Goal: Task Accomplishment & Management: Manage account settings

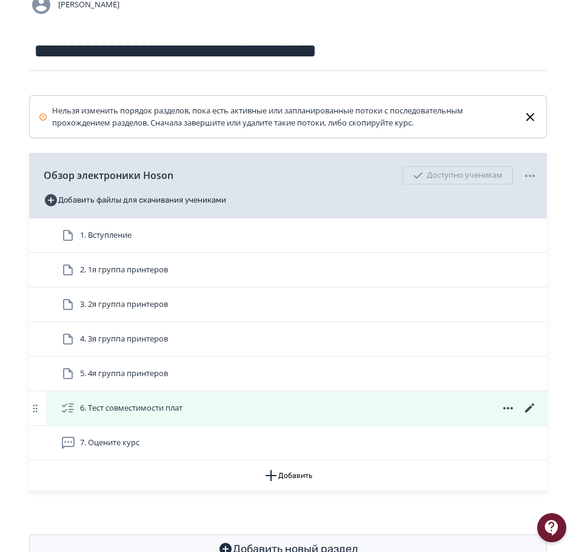
scroll to position [121, 0]
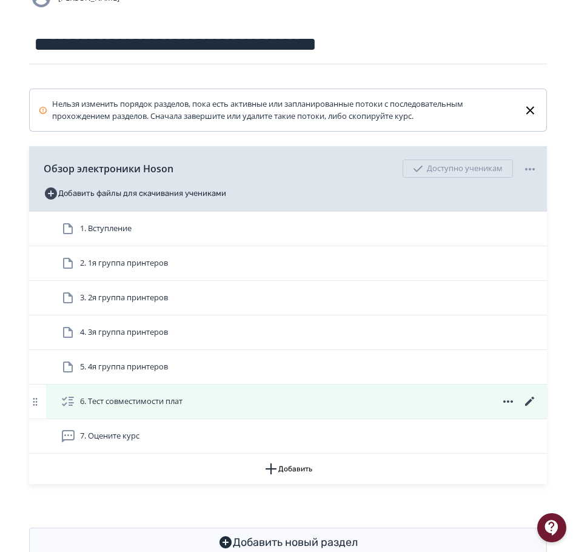
click at [530, 402] on icon at bounding box center [529, 401] width 9 height 9
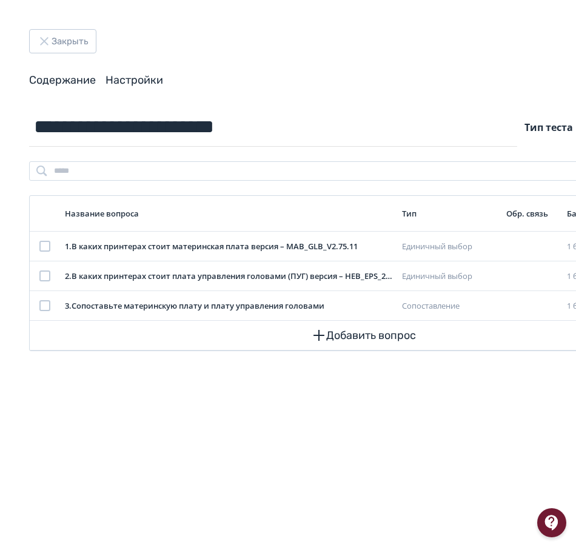
click at [137, 81] on link "Настройки" at bounding box center [135, 79] width 58 height 13
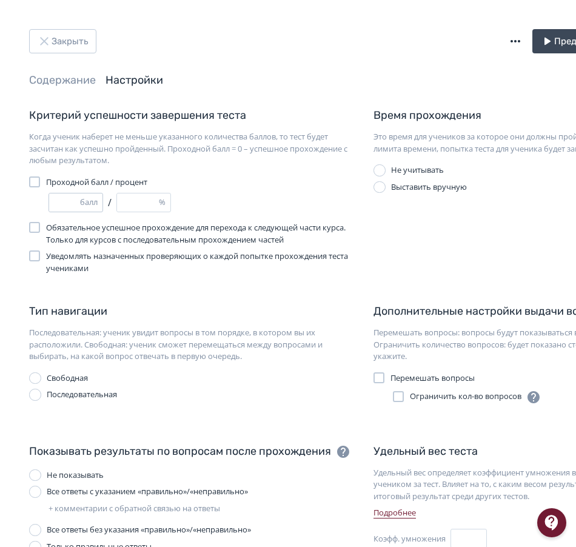
type input "*"
type input "***"
type input "*"
click at [75, 200] on input "*" at bounding box center [64, 203] width 31 height 18
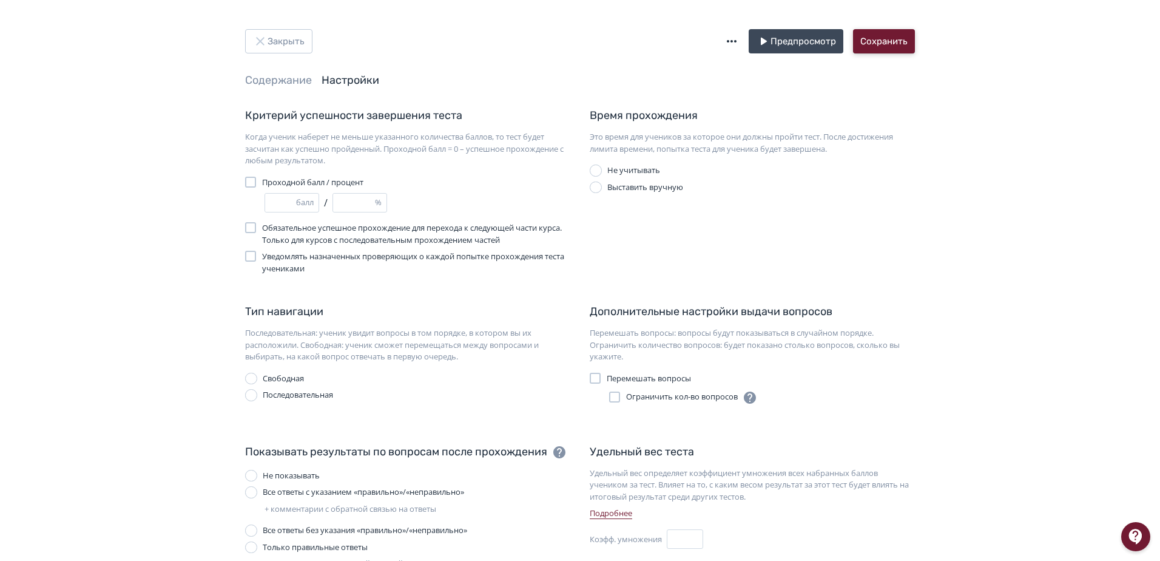
click at [576, 39] on button "Сохранить" at bounding box center [884, 41] width 62 height 24
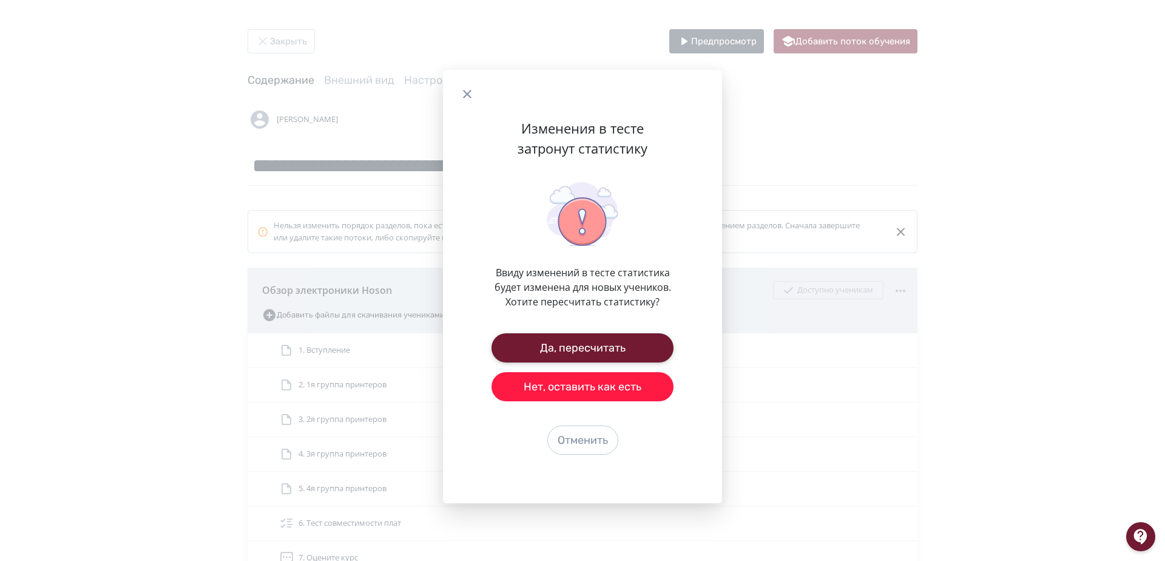
click at [576, 345] on button "Да, пересчитать" at bounding box center [582, 347] width 182 height 29
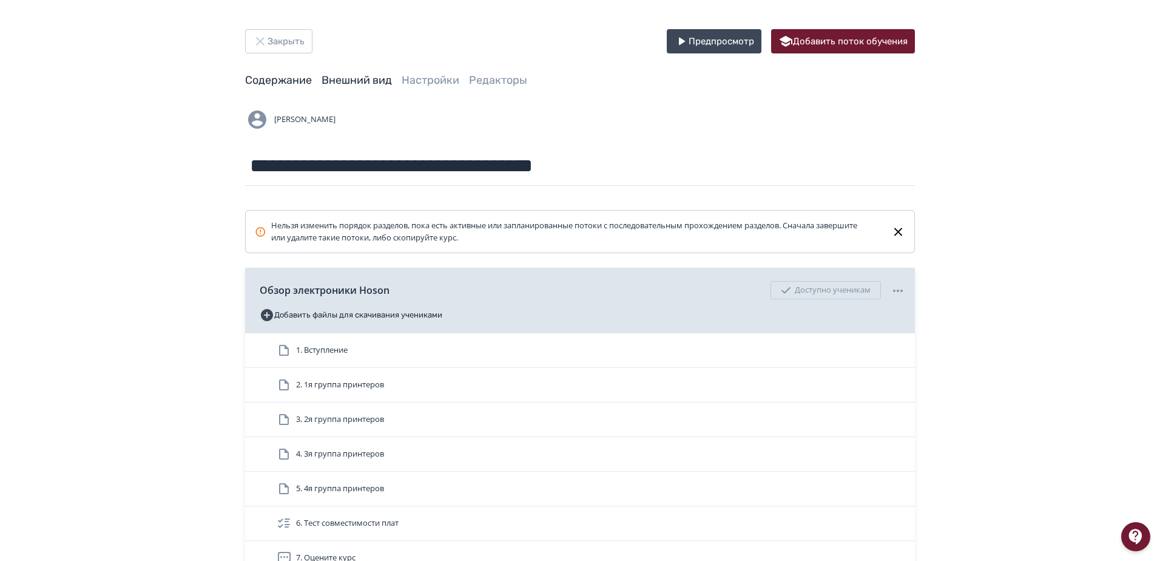
click at [368, 79] on link "Внешний вид" at bounding box center [357, 79] width 70 height 13
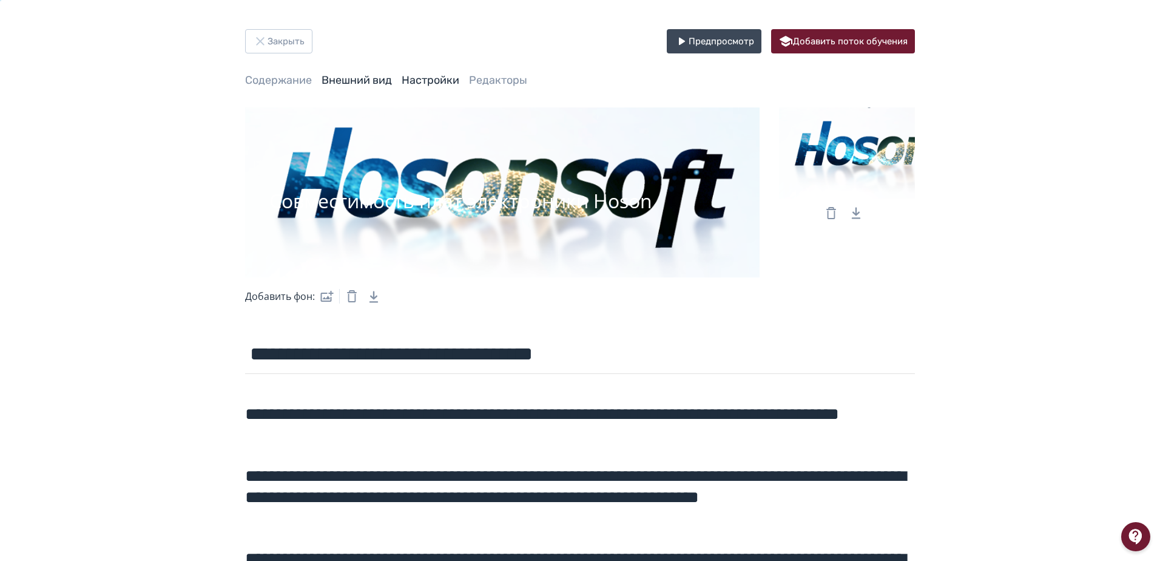
click at [445, 83] on link "Настройки" at bounding box center [431, 79] width 58 height 13
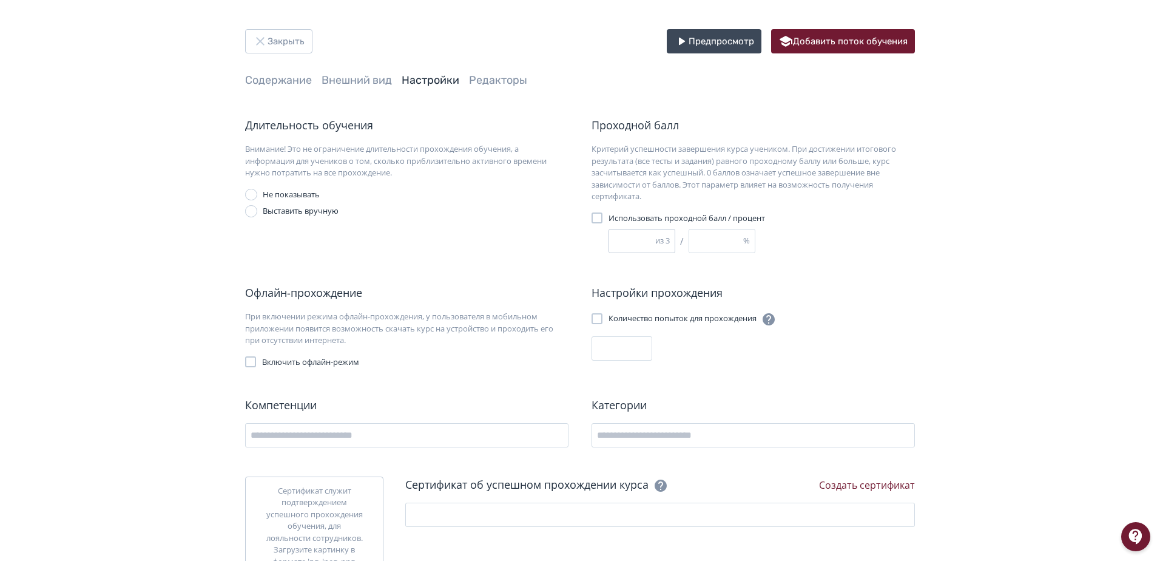
click at [576, 237] on input "*" at bounding box center [632, 240] width 46 height 23
click at [289, 45] on button "Закрыть" at bounding box center [278, 41] width 67 height 24
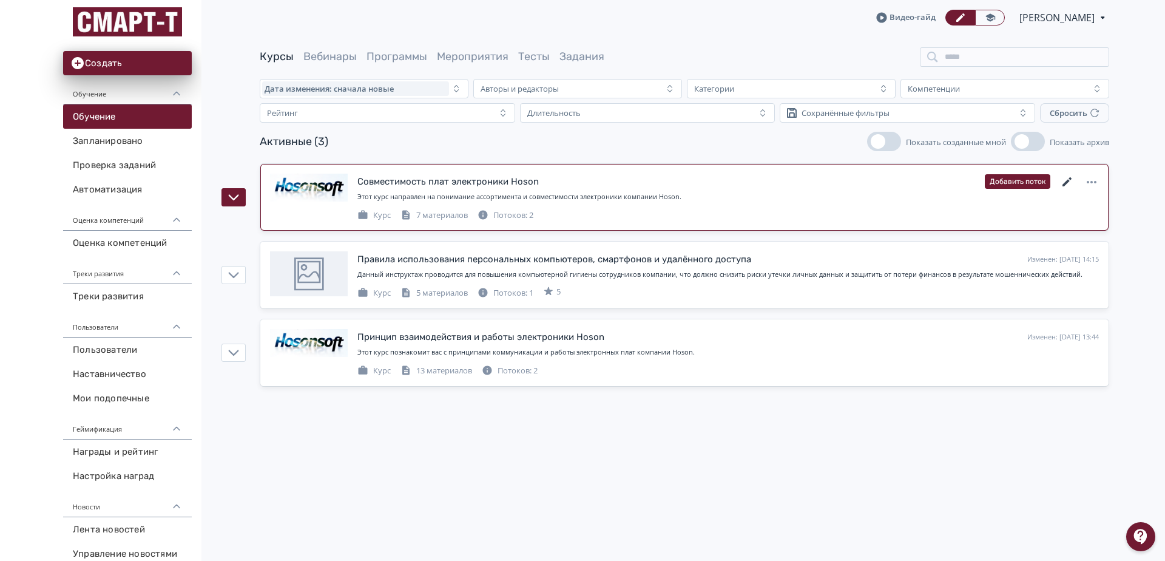
click at [576, 181] on icon at bounding box center [1066, 181] width 9 height 9
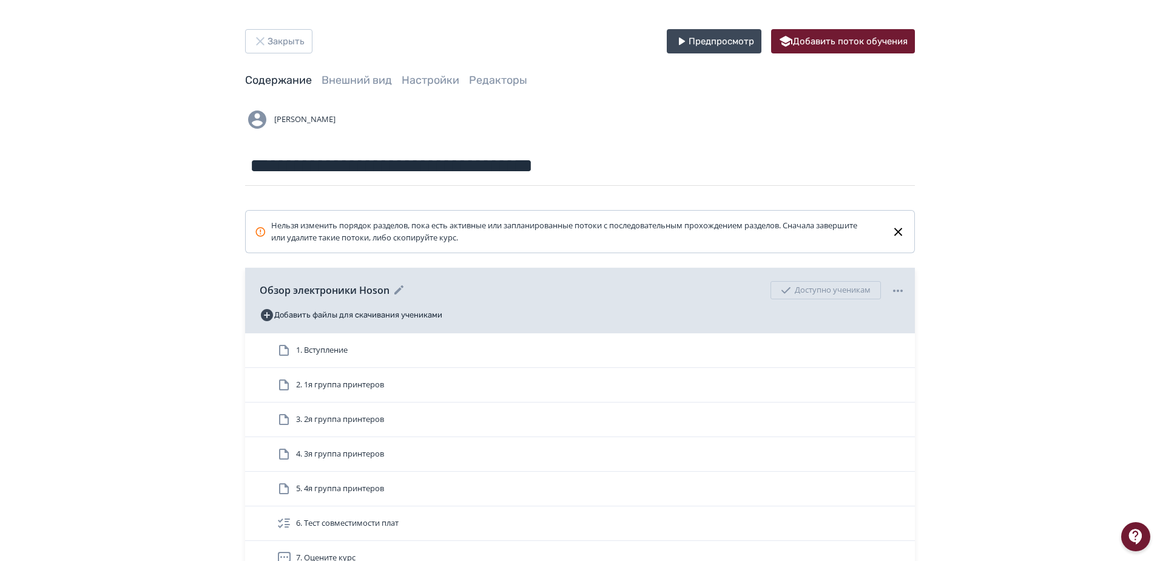
scroll to position [147, 0]
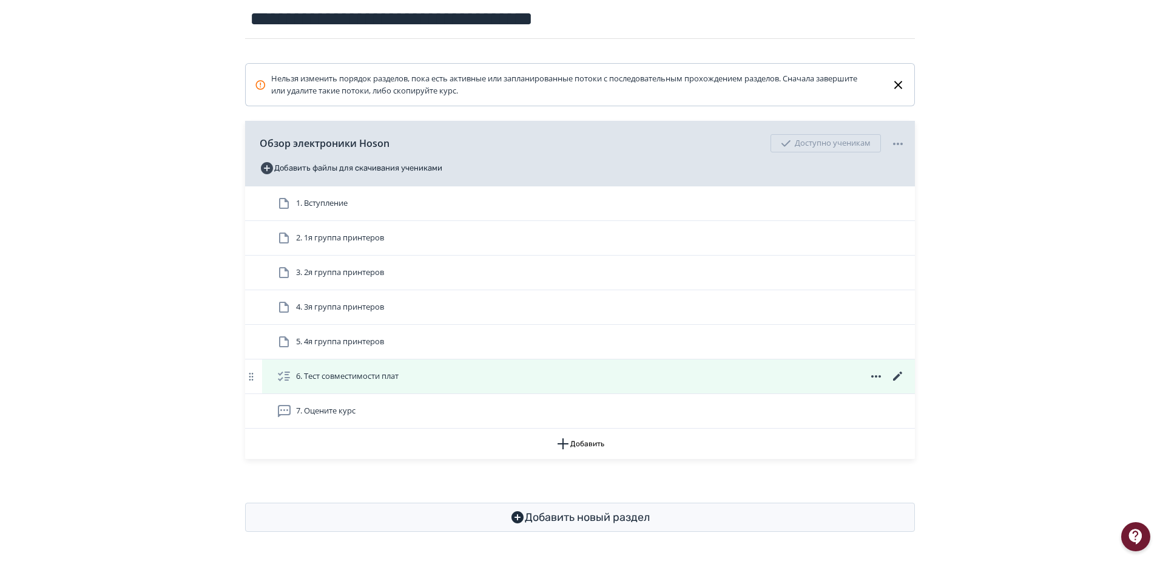
click at [576, 377] on icon at bounding box center [897, 375] width 9 height 9
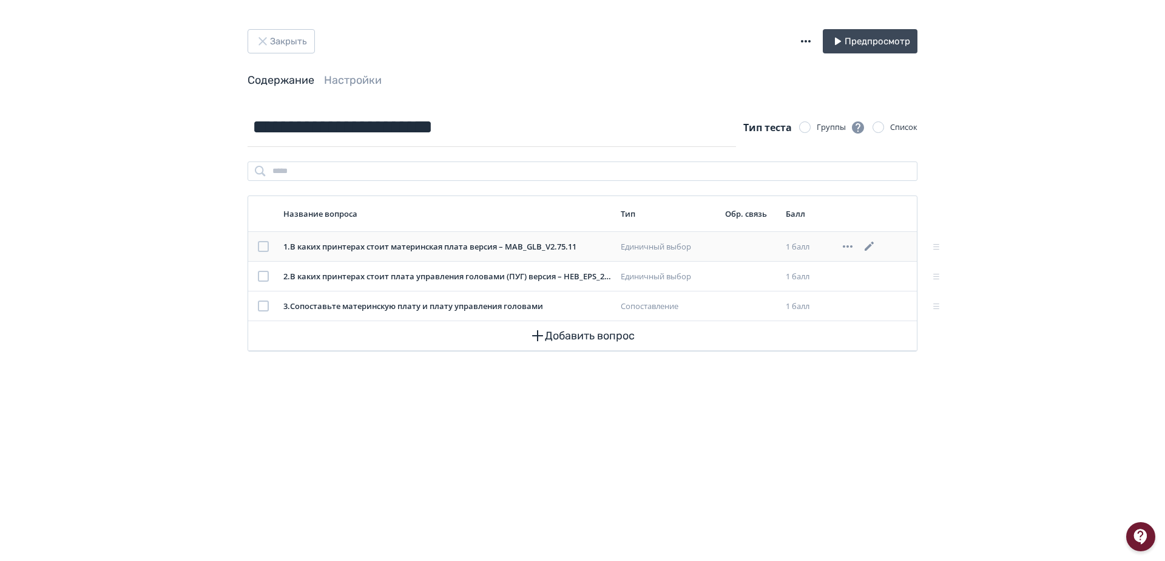
click at [576, 246] on icon at bounding box center [869, 246] width 15 height 15
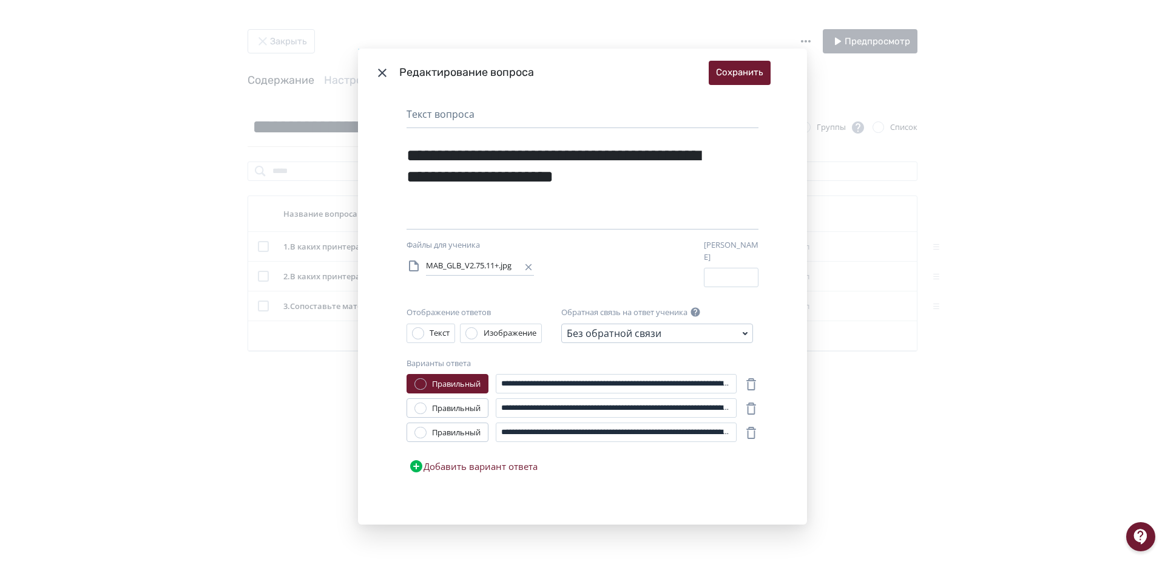
click at [383, 76] on icon "Modal" at bounding box center [382, 73] width 15 height 15
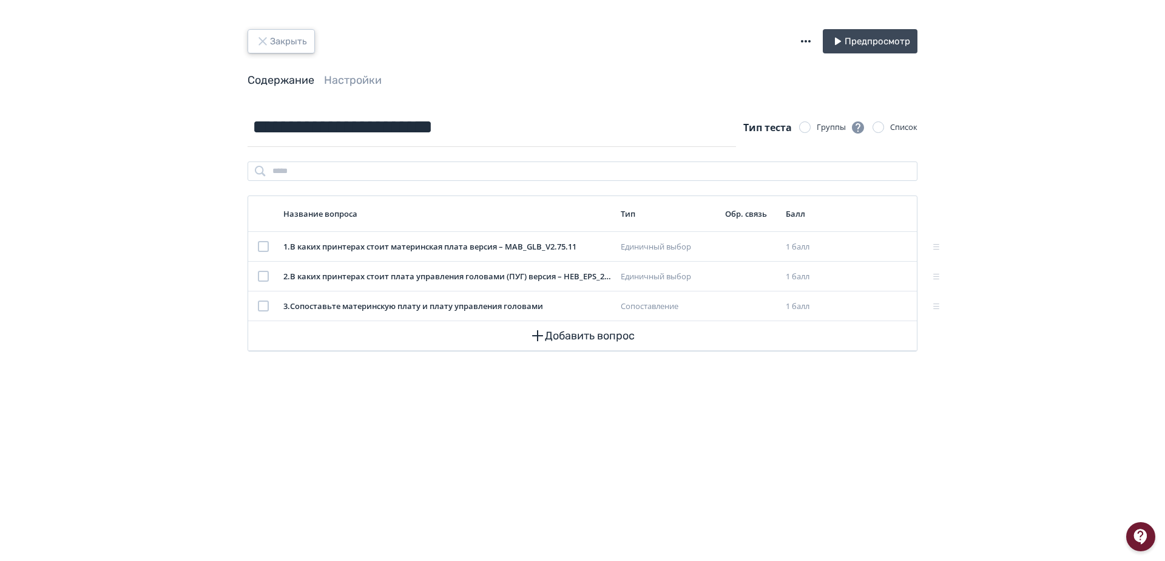
click at [283, 39] on button "Закрыть" at bounding box center [281, 41] width 67 height 24
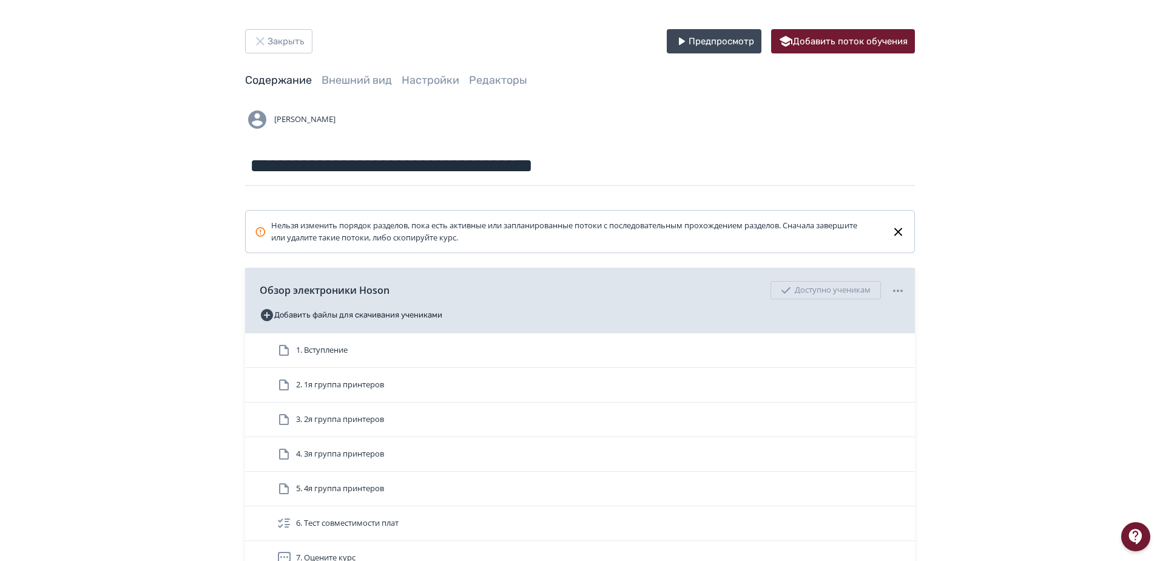
click at [343, 316] on button "Добавить файлы для скачивания учениками" at bounding box center [351, 314] width 183 height 19
click at [576, 326] on button "Добавить" at bounding box center [582, 326] width 57 height 24
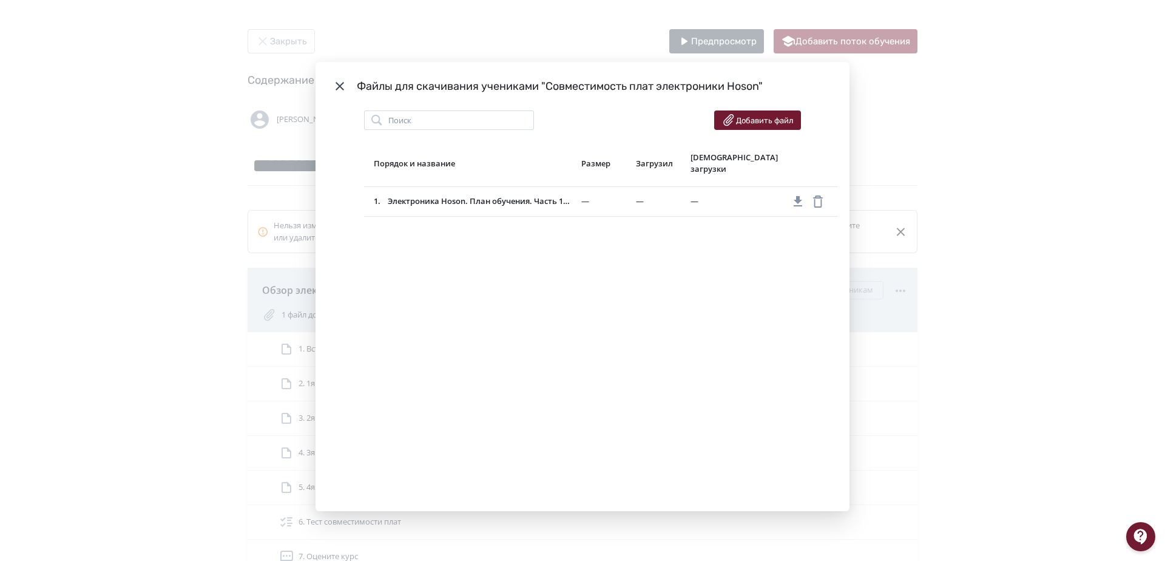
click at [336, 86] on icon "Modal" at bounding box center [339, 86] width 15 height 15
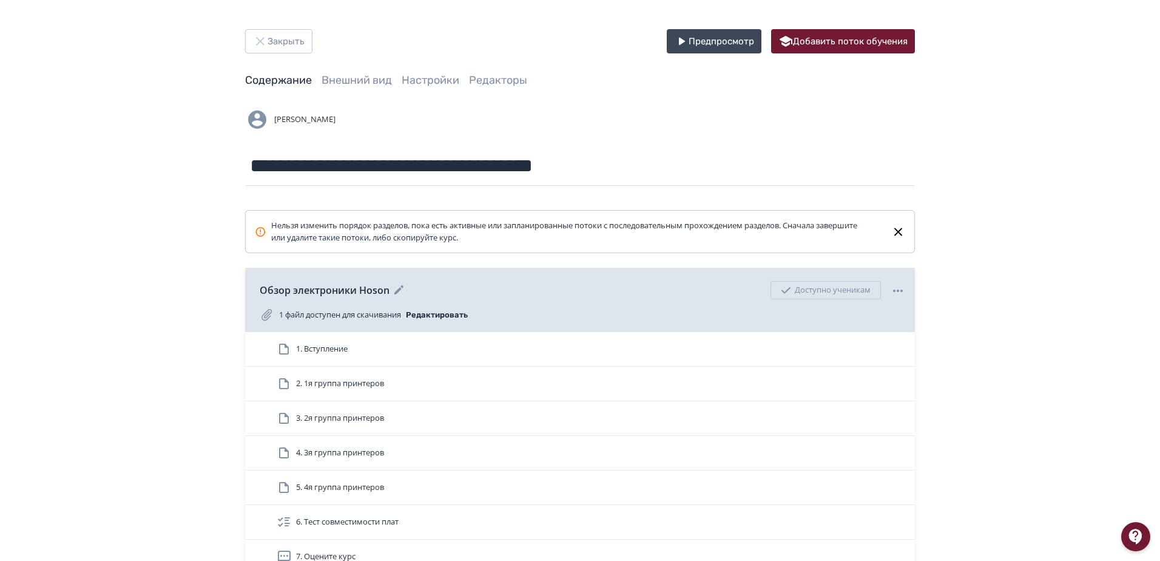
click at [576, 291] on icon at bounding box center [898, 290] width 15 height 15
click at [576, 293] on div "Удалить Снять с публикации" at bounding box center [582, 280] width 1165 height 561
click at [357, 84] on link "Внешний вид" at bounding box center [357, 79] width 70 height 13
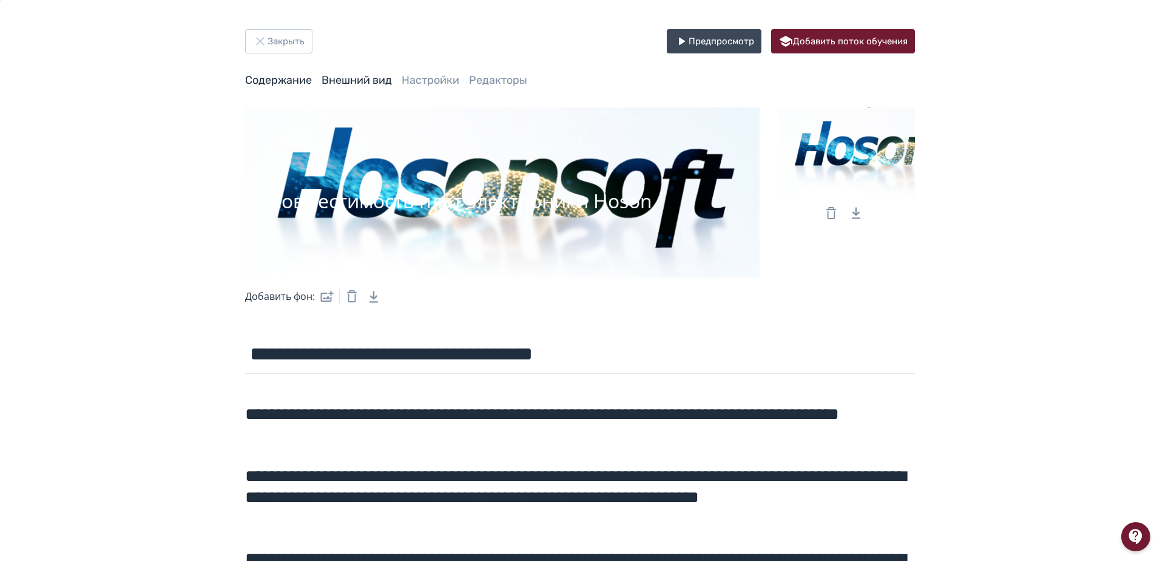
click at [292, 84] on link "Содержание" at bounding box center [278, 79] width 67 height 13
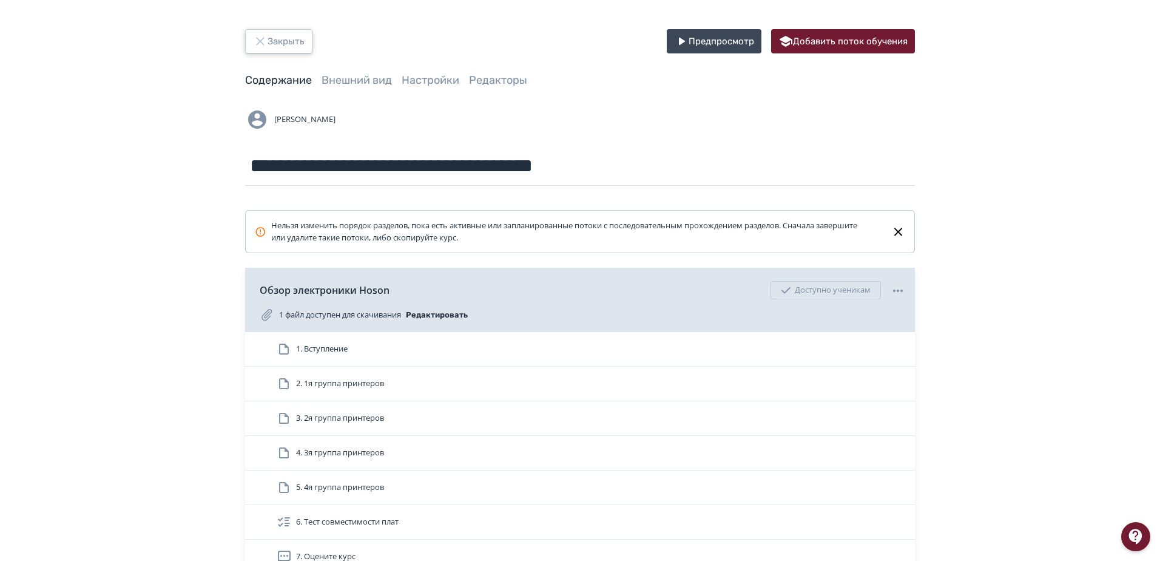
click at [299, 45] on button "Закрыть" at bounding box center [278, 41] width 67 height 24
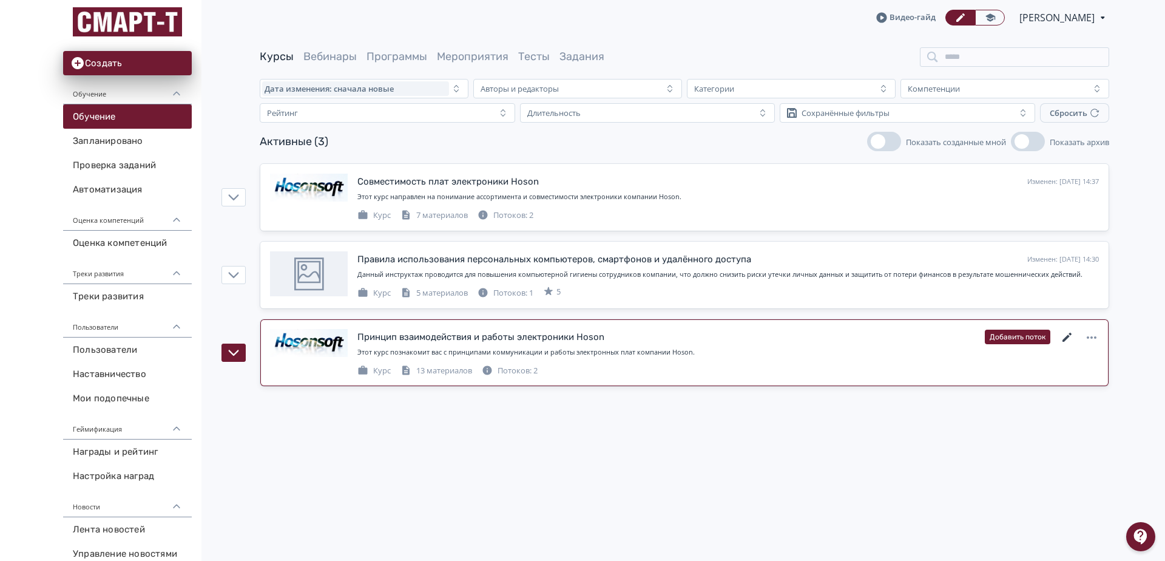
click at [576, 339] on icon at bounding box center [1067, 337] width 15 height 15
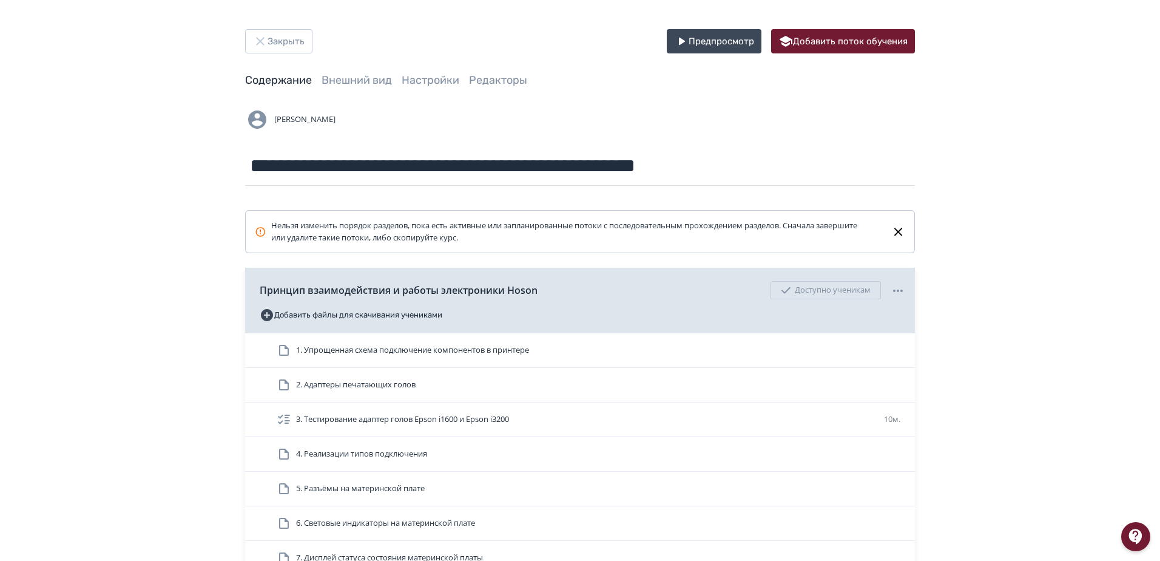
click at [366, 315] on button "Добавить файлы для скачивания учениками" at bounding box center [351, 314] width 183 height 19
click at [576, 319] on button "Добавить" at bounding box center [582, 326] width 57 height 24
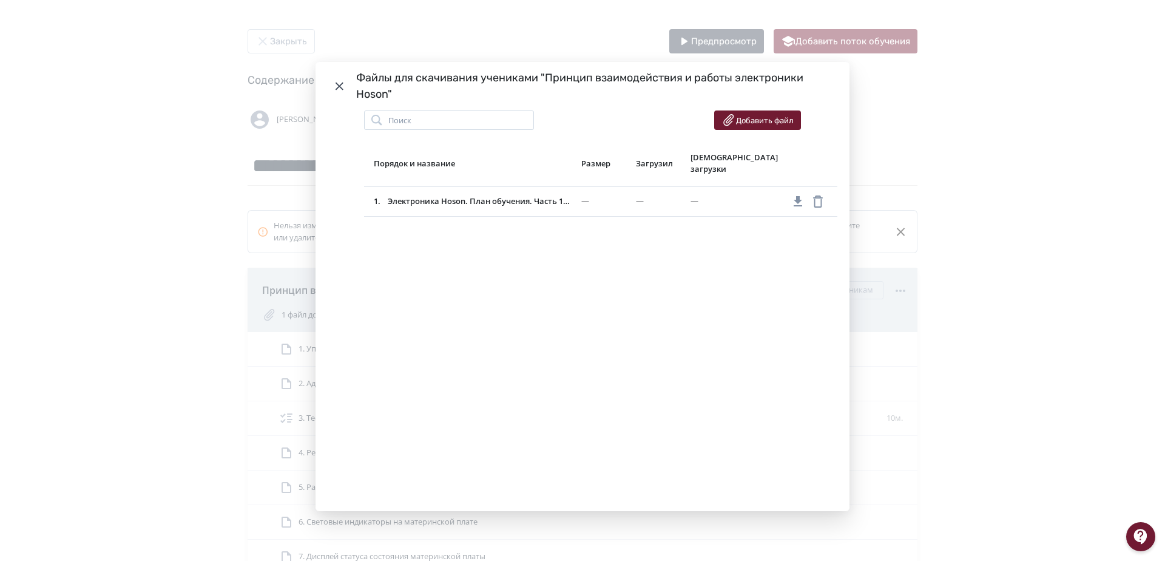
click at [340, 87] on icon "Modal" at bounding box center [339, 86] width 14 height 15
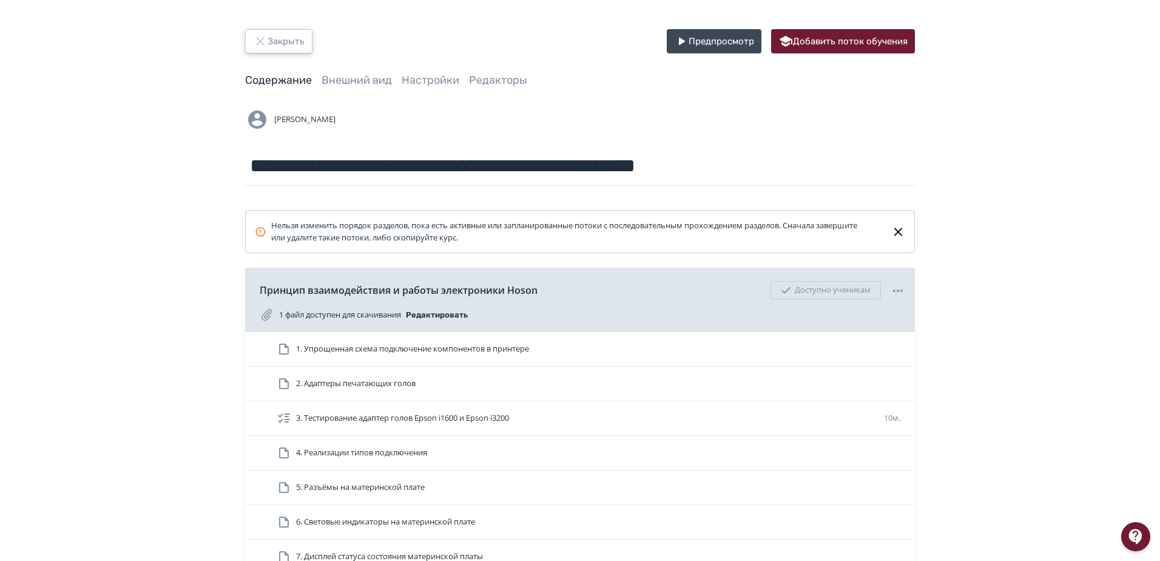
click at [280, 44] on button "Закрыть" at bounding box center [278, 41] width 67 height 24
